Goal: Navigation & Orientation: Find specific page/section

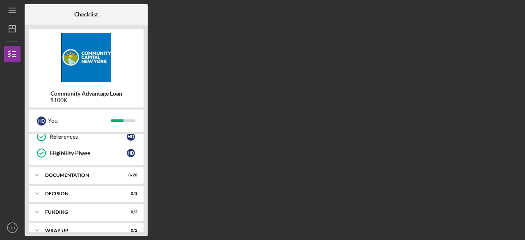
scroll to position [116, 0]
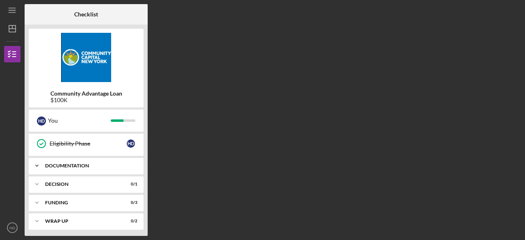
click at [36, 165] on polyline at bounding box center [37, 166] width 2 height 2
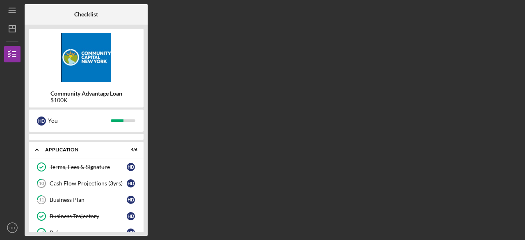
scroll to position [0, 0]
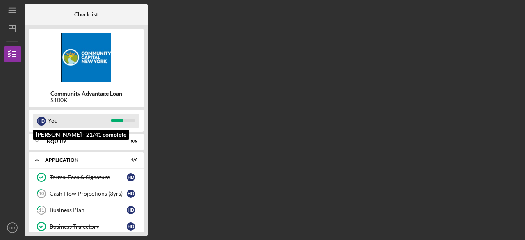
click at [71, 117] on div "You" at bounding box center [79, 121] width 63 height 14
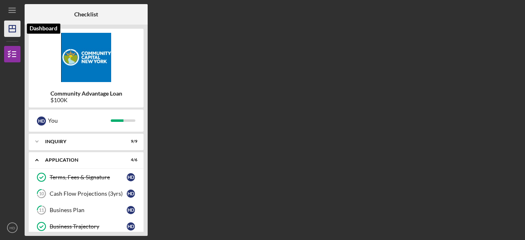
click at [8, 34] on icon "Icon/Dashboard" at bounding box center [12, 28] width 21 height 21
